Goal: Transaction & Acquisition: Book appointment/travel/reservation

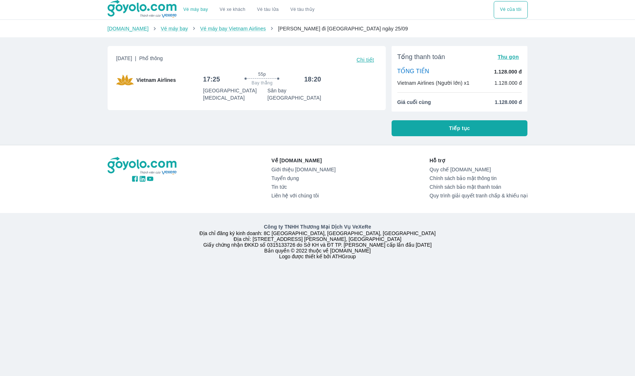
click at [446, 125] on button "Tiếp tục" at bounding box center [459, 128] width 136 height 16
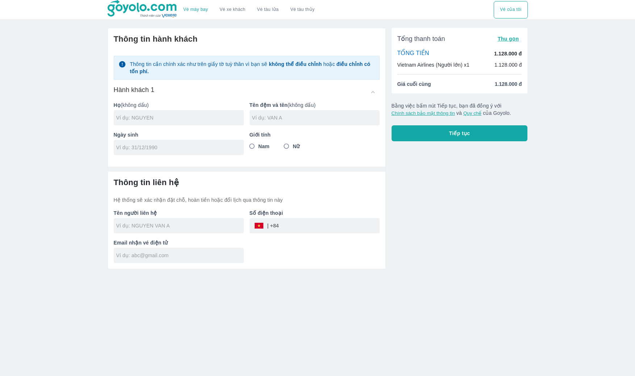
click at [437, 193] on div "Tổng thanh toán Thu gọn TỔNG TIỀN 1.128.000 đ Vietnam Airlines (Người lớn) x1 1…" at bounding box center [457, 145] width 142 height 247
click at [238, 9] on link "Vé xe khách" at bounding box center [232, 9] width 26 height 5
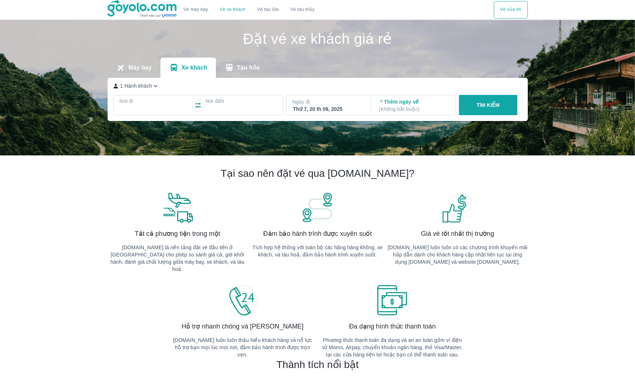
click at [243, 68] on p "Tàu hỏa" at bounding box center [248, 67] width 23 height 7
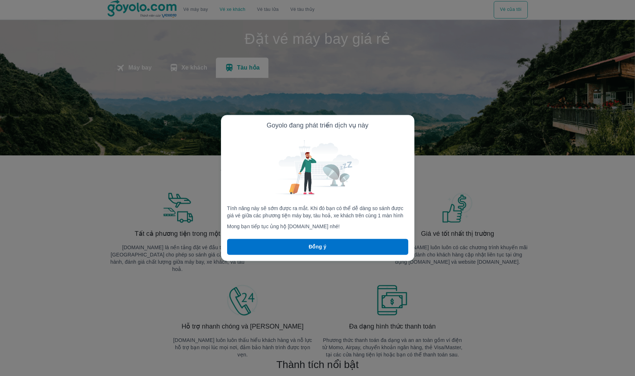
click at [312, 249] on p "Đồng ý" at bounding box center [317, 246] width 18 height 7
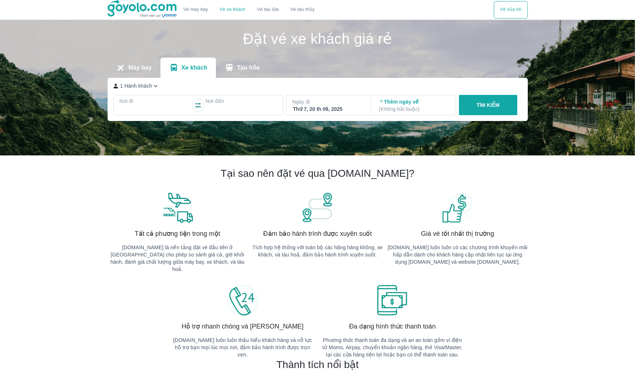
click at [195, 4] on button "Vé máy bay" at bounding box center [195, 9] width 36 height 17
